Goal: Navigation & Orientation: Find specific page/section

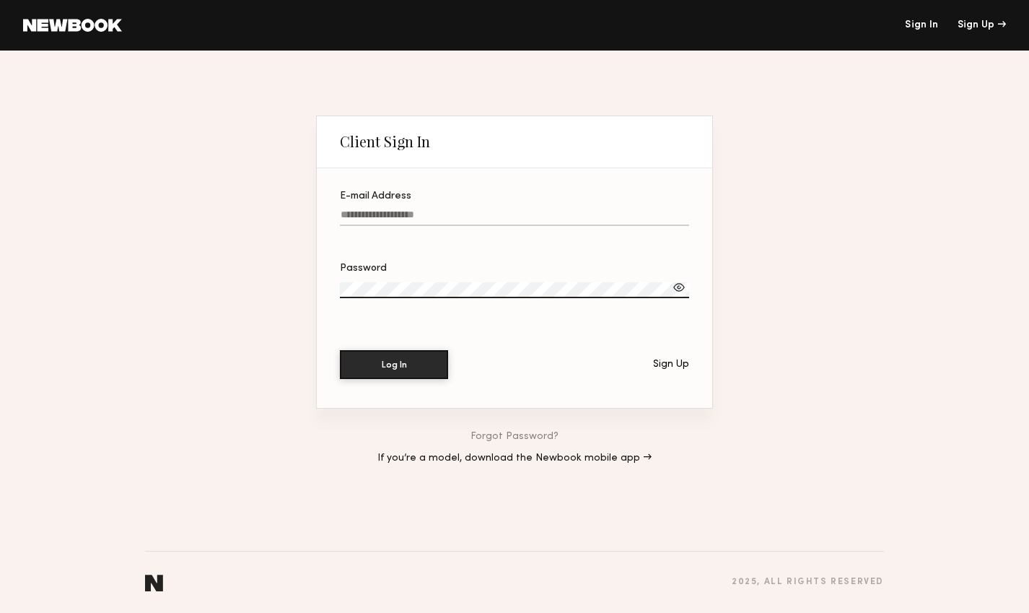
click at [489, 214] on input "E-mail Address" at bounding box center [514, 217] width 349 height 17
type input "**********"
click at [340, 350] on button "Log In" at bounding box center [394, 364] width 108 height 29
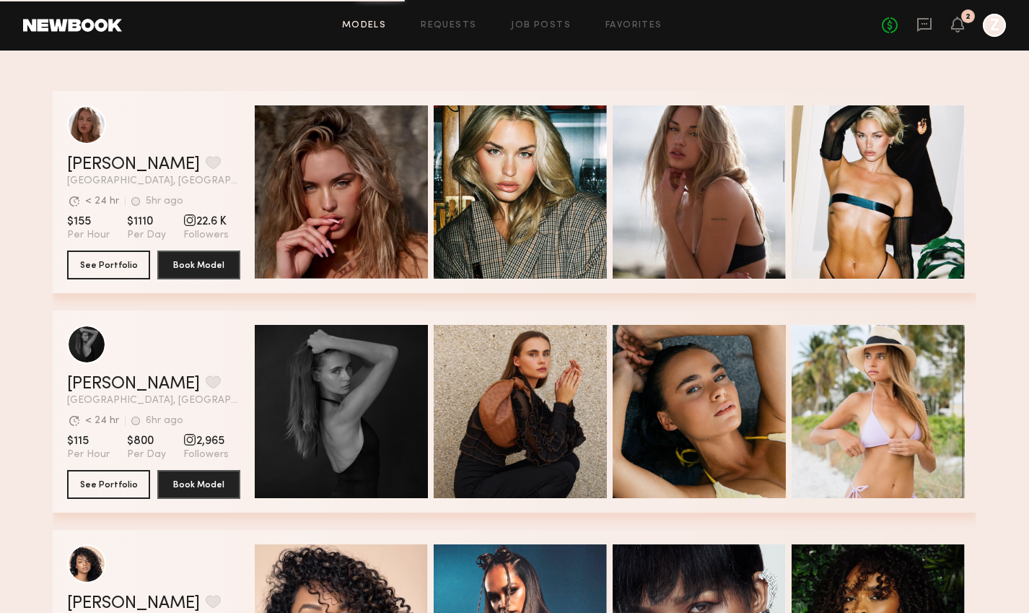
click at [369, 27] on link "Models" at bounding box center [364, 25] width 44 height 9
click at [357, 22] on link "Models" at bounding box center [364, 25] width 44 height 9
click at [427, 32] on div "Models Requests Job Posts Favorites Sign Out No fees up to $5,000 2 Z" at bounding box center [564, 25] width 884 height 23
click at [442, 25] on link "Requests" at bounding box center [449, 25] width 56 height 9
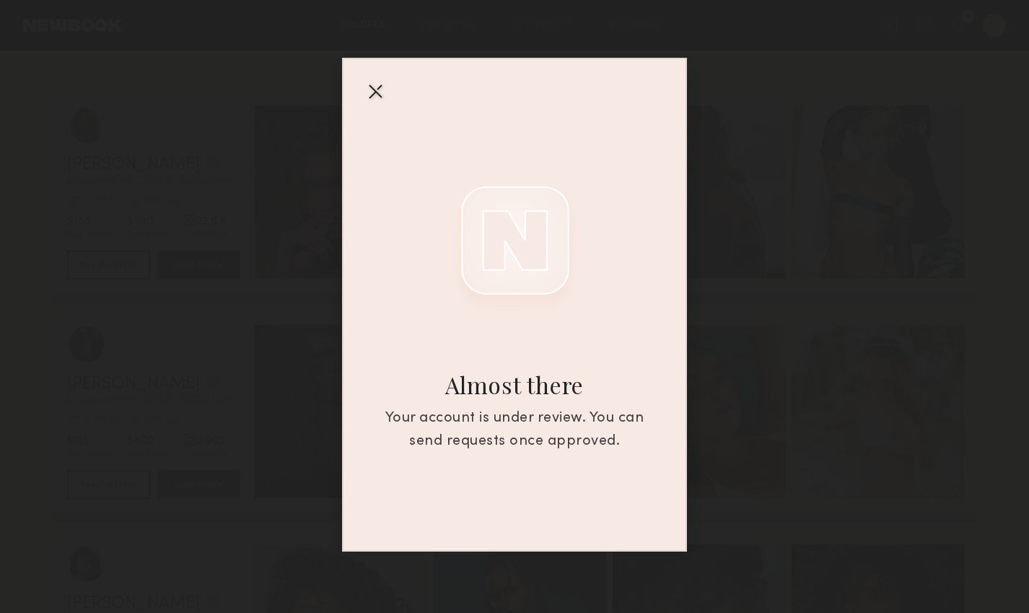
click at [375, 90] on div at bounding box center [375, 90] width 23 height 23
